Goal: Information Seeking & Learning: Compare options

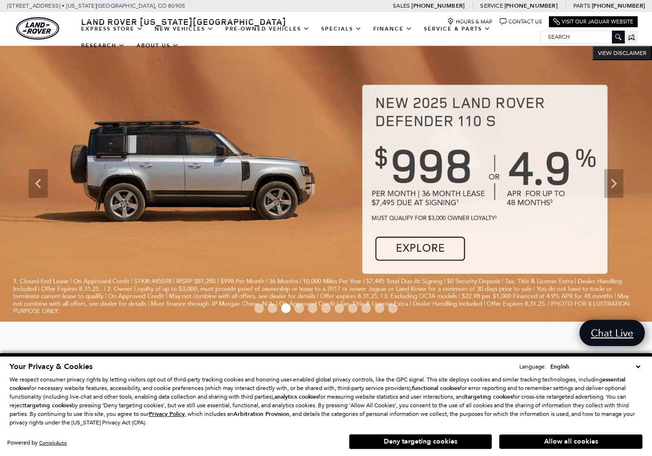
click at [0, 0] on link "Range Rover Evoque" at bounding box center [0, 0] width 0 height 0
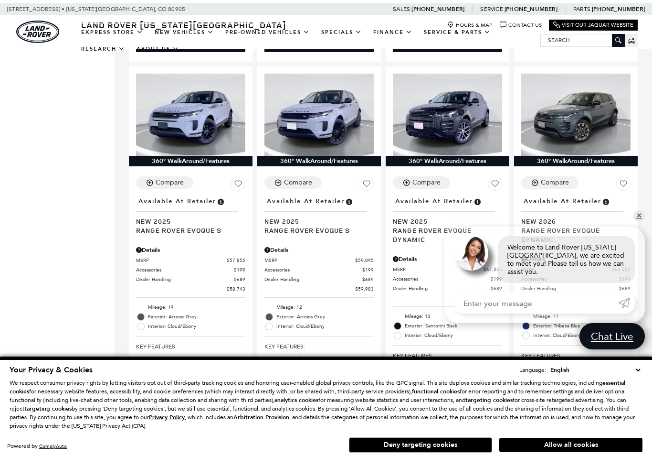
scroll to position [562, 0]
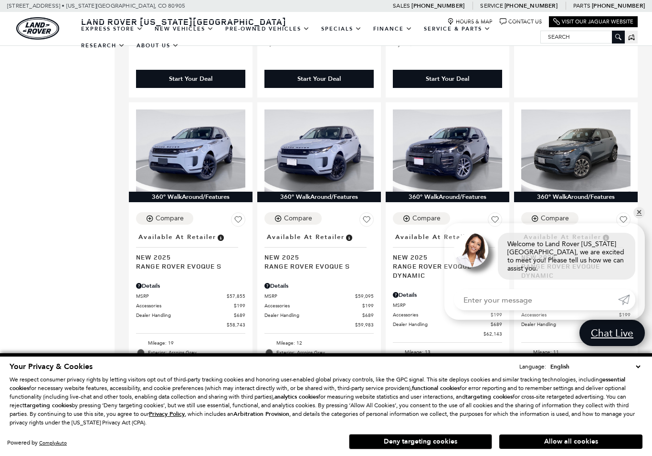
click at [64, 164] on div "Price $55,589 $62,205 Vehicle Status Year Make Model Trim Features Fueltype Tra…" at bounding box center [57, 408] width 115 height 1648
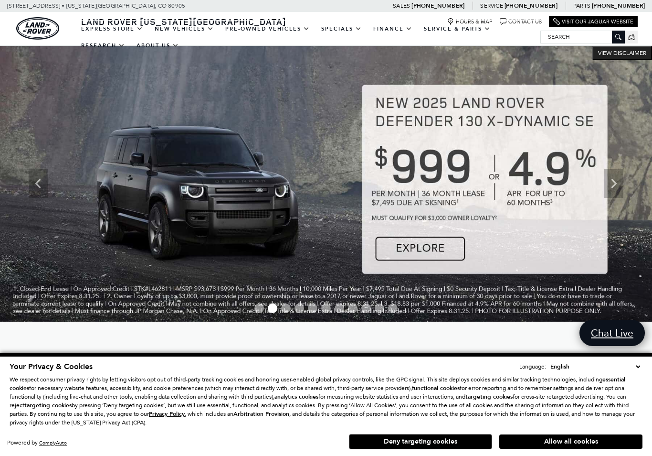
click at [0, 0] on link "Range Rover Velar" at bounding box center [0, 0] width 0 height 0
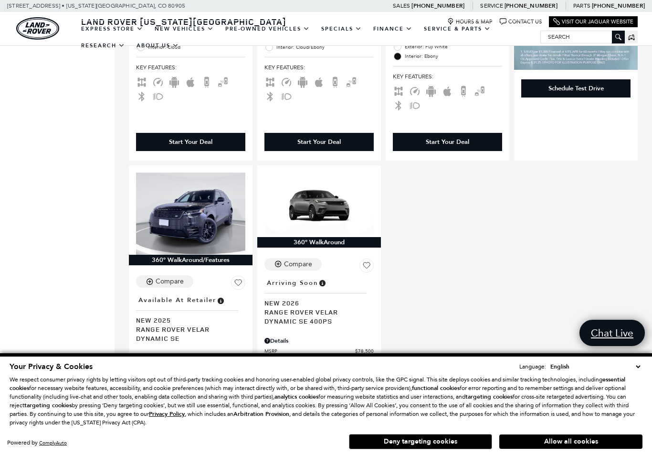
scroll to position [506, 0]
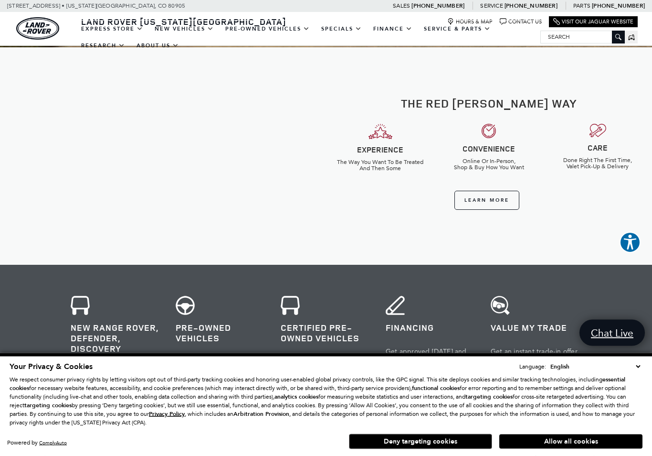
scroll to position [274, 0]
click at [0, 0] on link "View Certified Pre-Owned" at bounding box center [0, 0] width 0 height 0
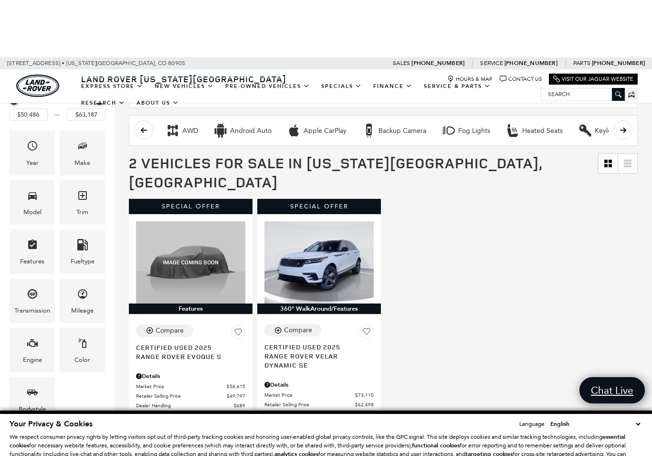
scroll to position [84, 0]
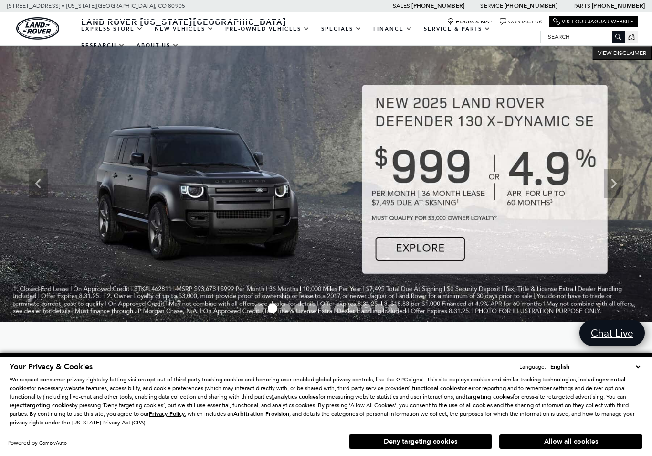
scroll to position [289, 0]
